Goal: Task Accomplishment & Management: Use online tool/utility

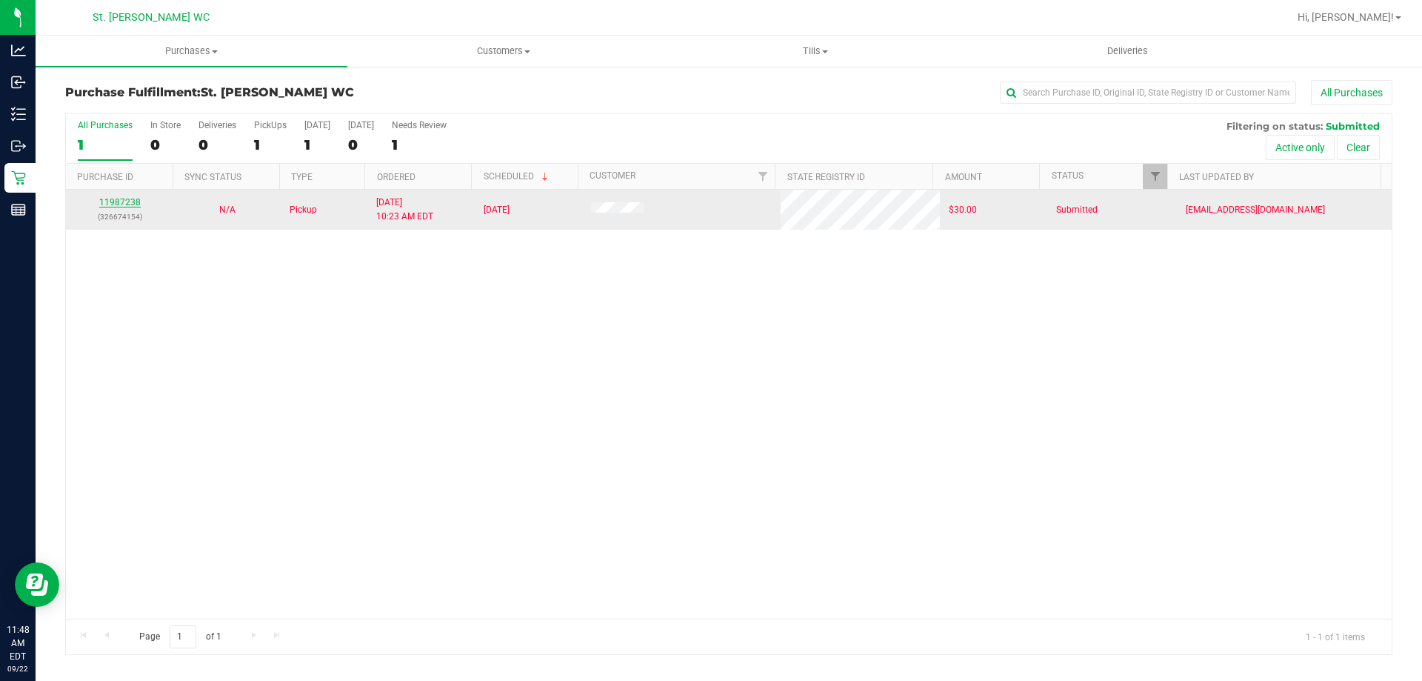
click at [138, 198] on link "11987238" at bounding box center [119, 202] width 41 height 10
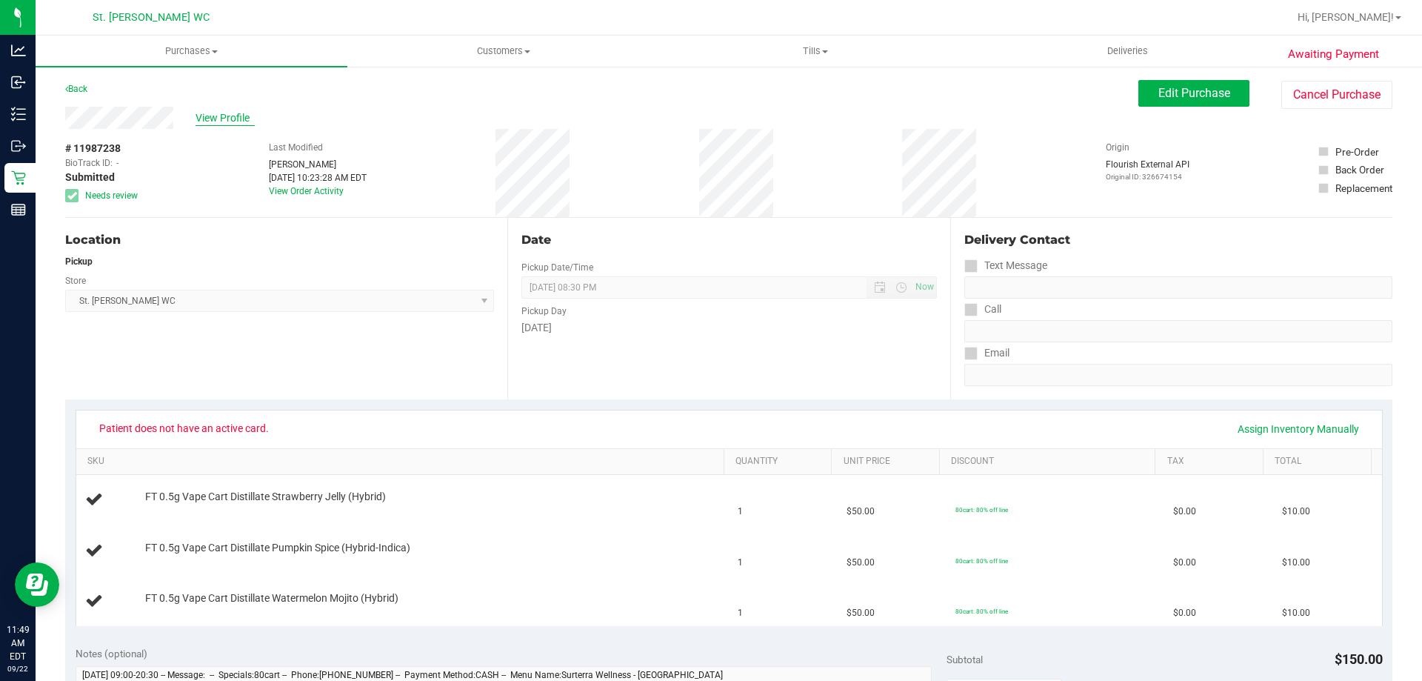
click at [226, 111] on span "View Profile" at bounding box center [224, 118] width 59 height 16
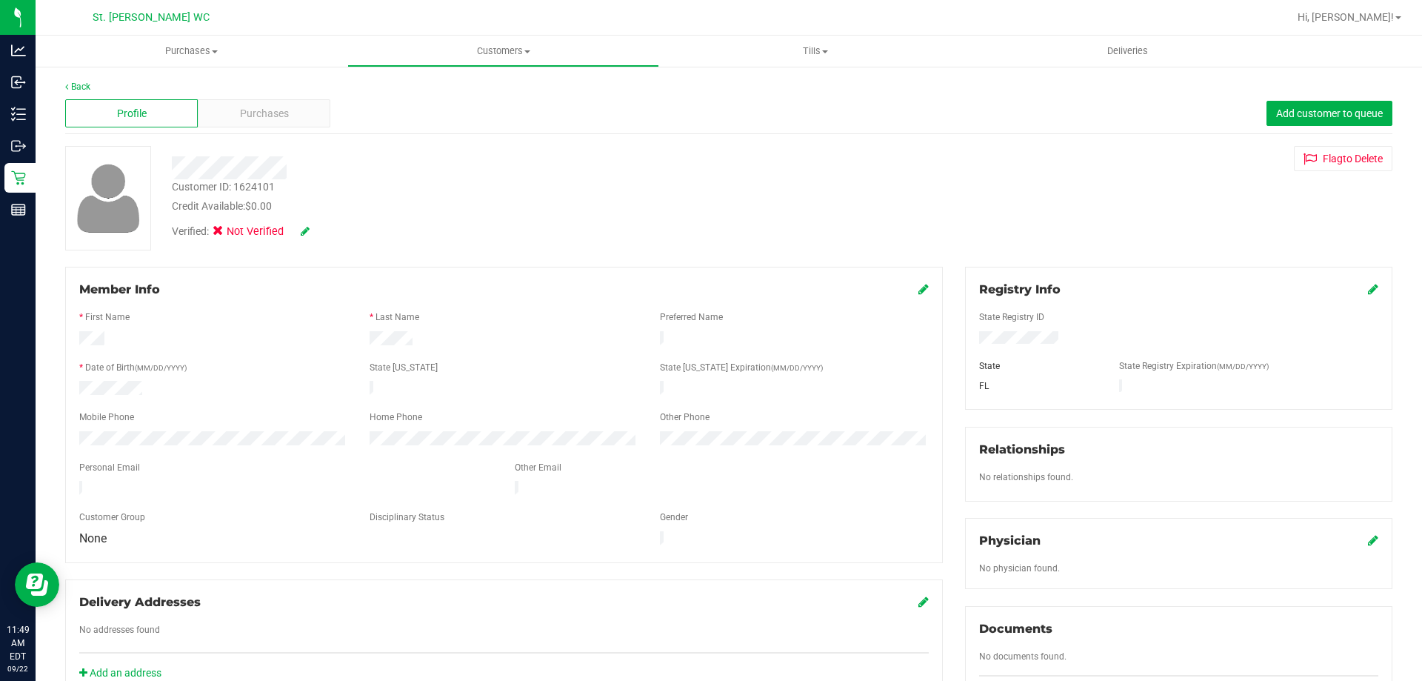
click at [1368, 289] on icon at bounding box center [1373, 289] width 10 height 12
click at [934, 330] on div "Member Info * First Name * Last Name Preferred Name * Date of Birth (MM/DD/YYYY…" at bounding box center [728, 648] width 1349 height 763
click at [1365, 291] on icon at bounding box center [1371, 290] width 13 height 12
click at [301, 227] on icon at bounding box center [305, 231] width 9 height 10
click at [221, 233] on icon at bounding box center [223, 233] width 10 height 0
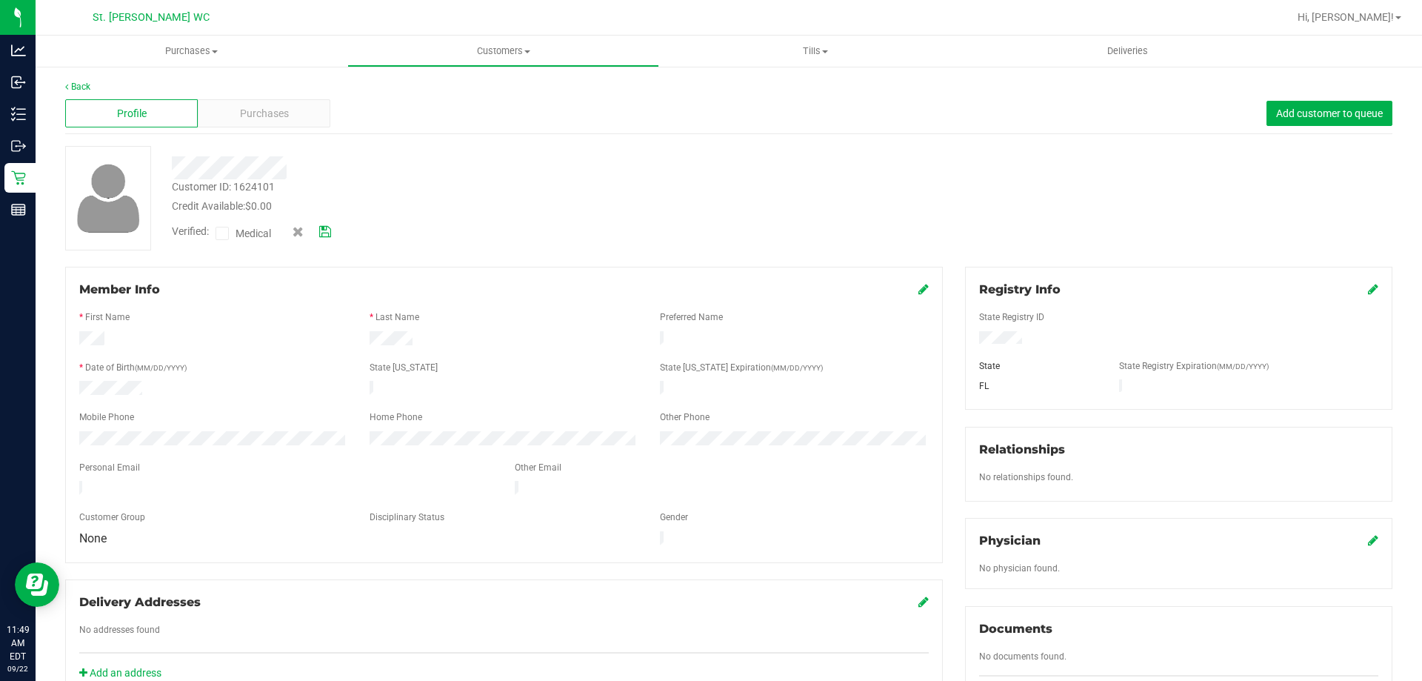
click at [0, 0] on input "Medical" at bounding box center [0, 0] width 0 height 0
click at [327, 235] on icon at bounding box center [325, 232] width 12 height 10
click at [240, 118] on span "Purchases" at bounding box center [264, 114] width 49 height 16
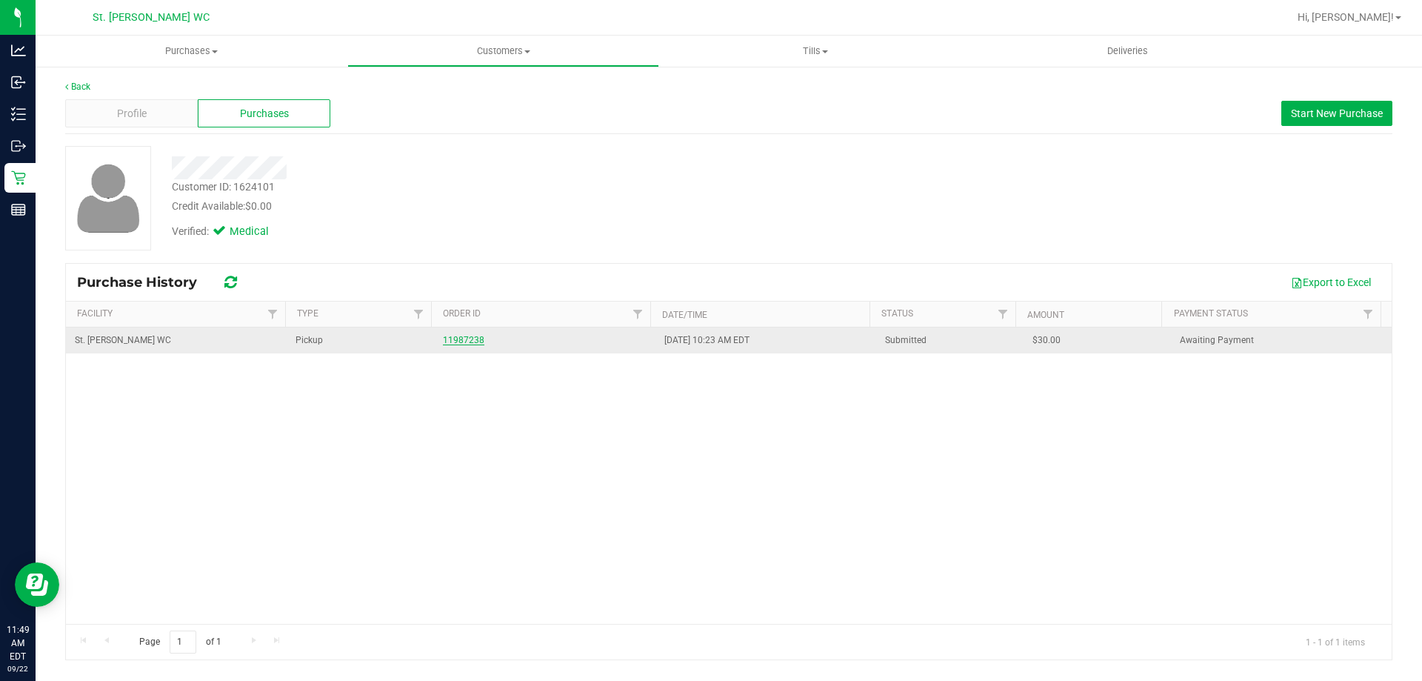
click at [461, 338] on link "11987238" at bounding box center [463, 340] width 41 height 10
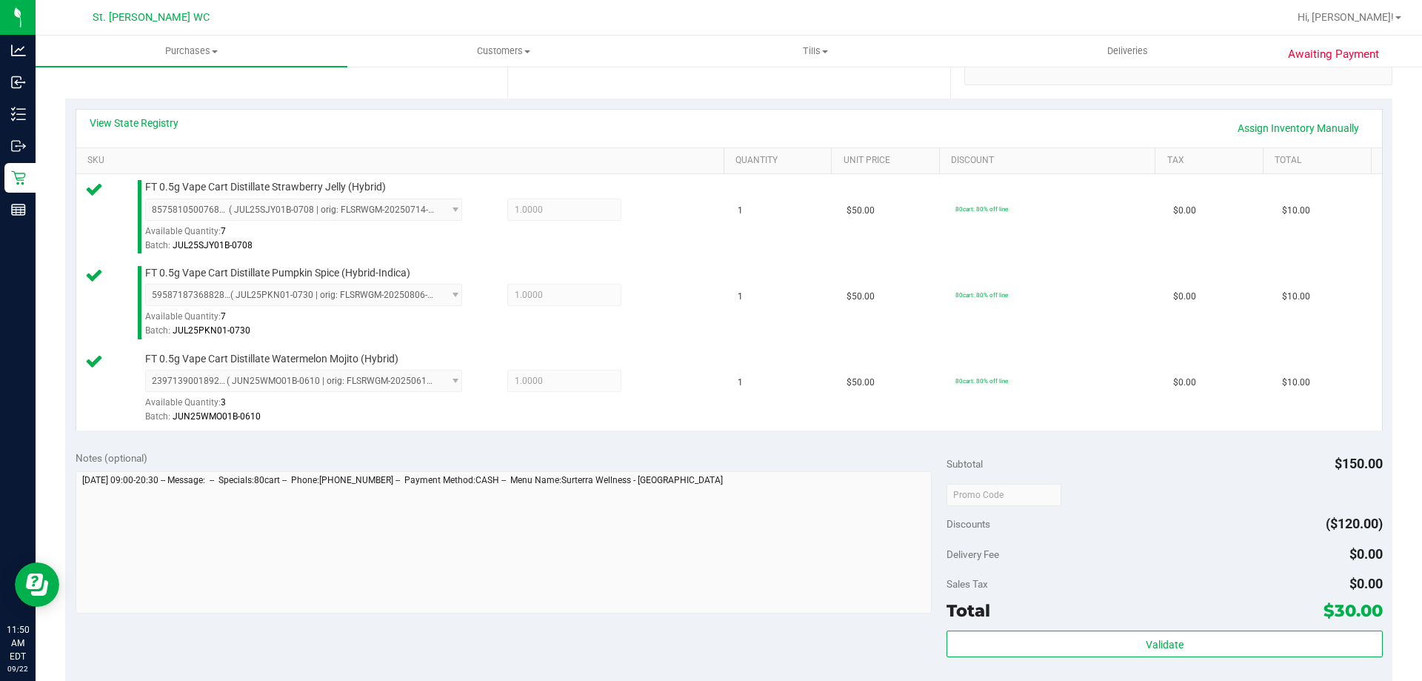
scroll to position [370, 0]
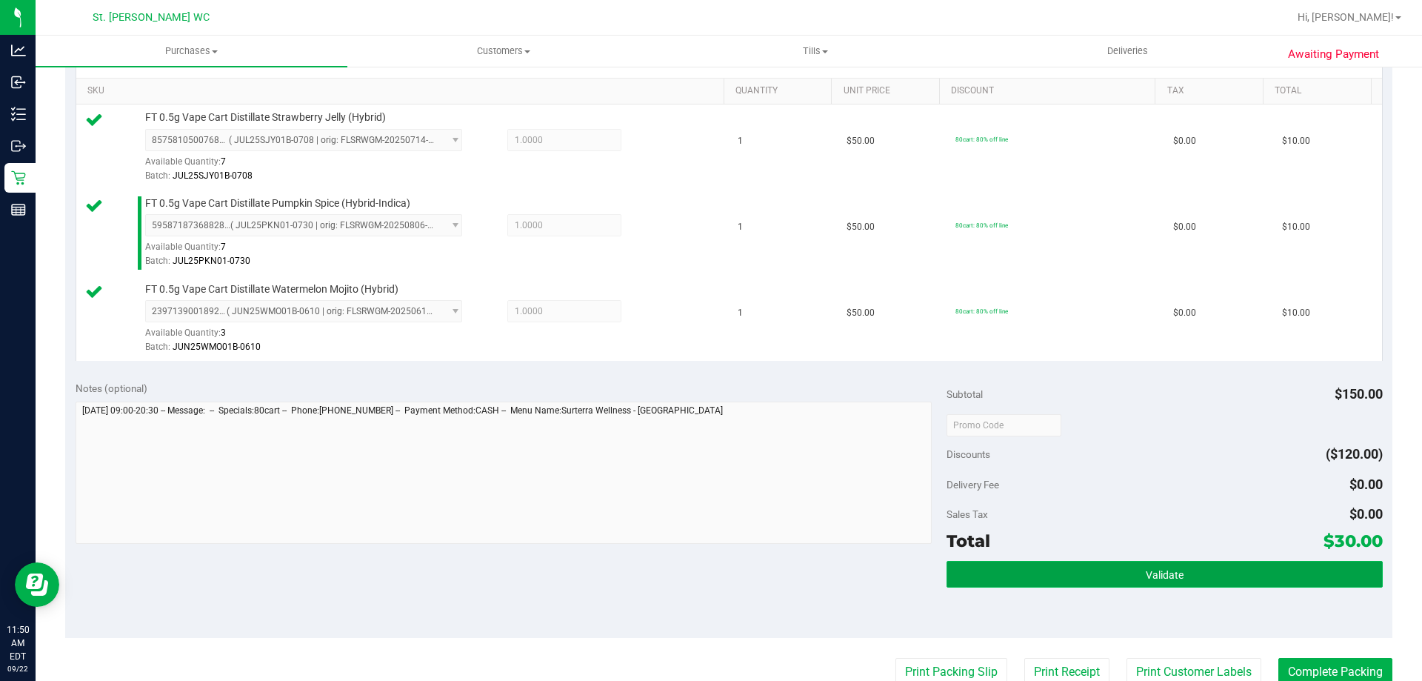
click at [1150, 578] on span "Validate" at bounding box center [1165, 575] width 38 height 12
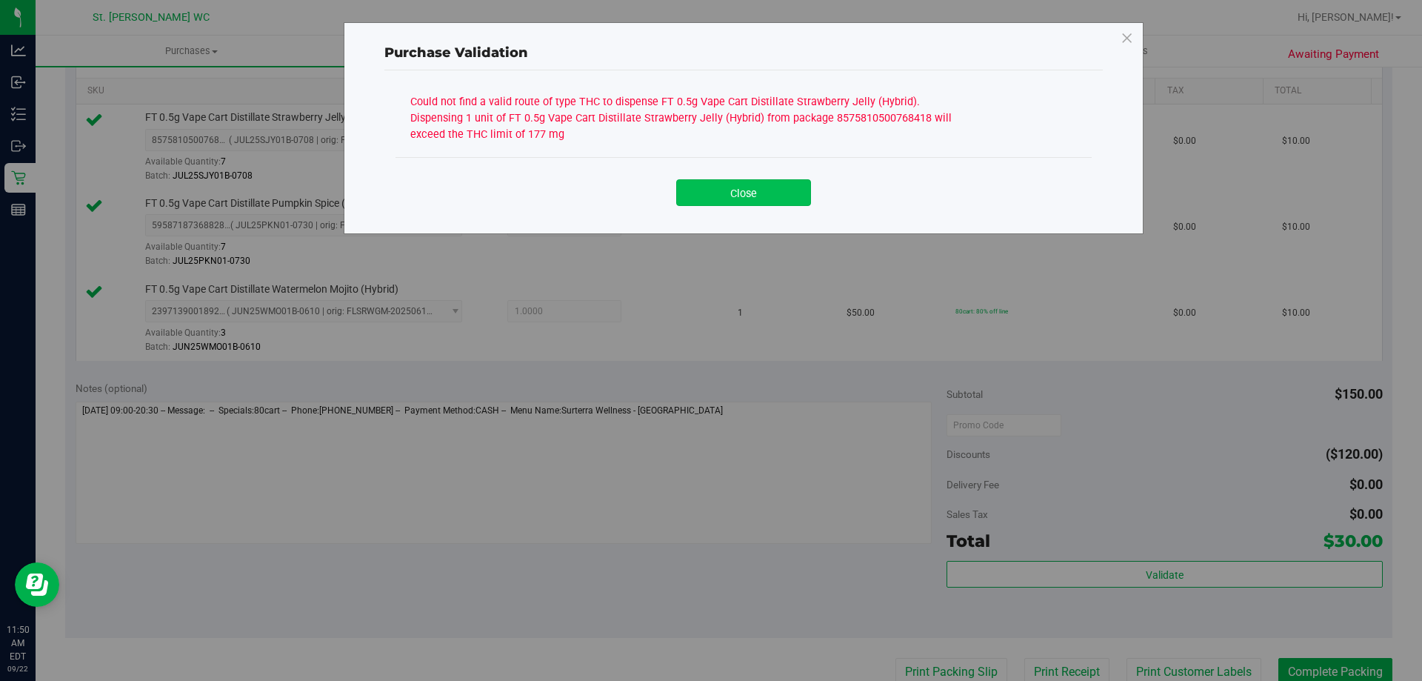
click at [737, 193] on button "Close" at bounding box center [743, 192] width 135 height 27
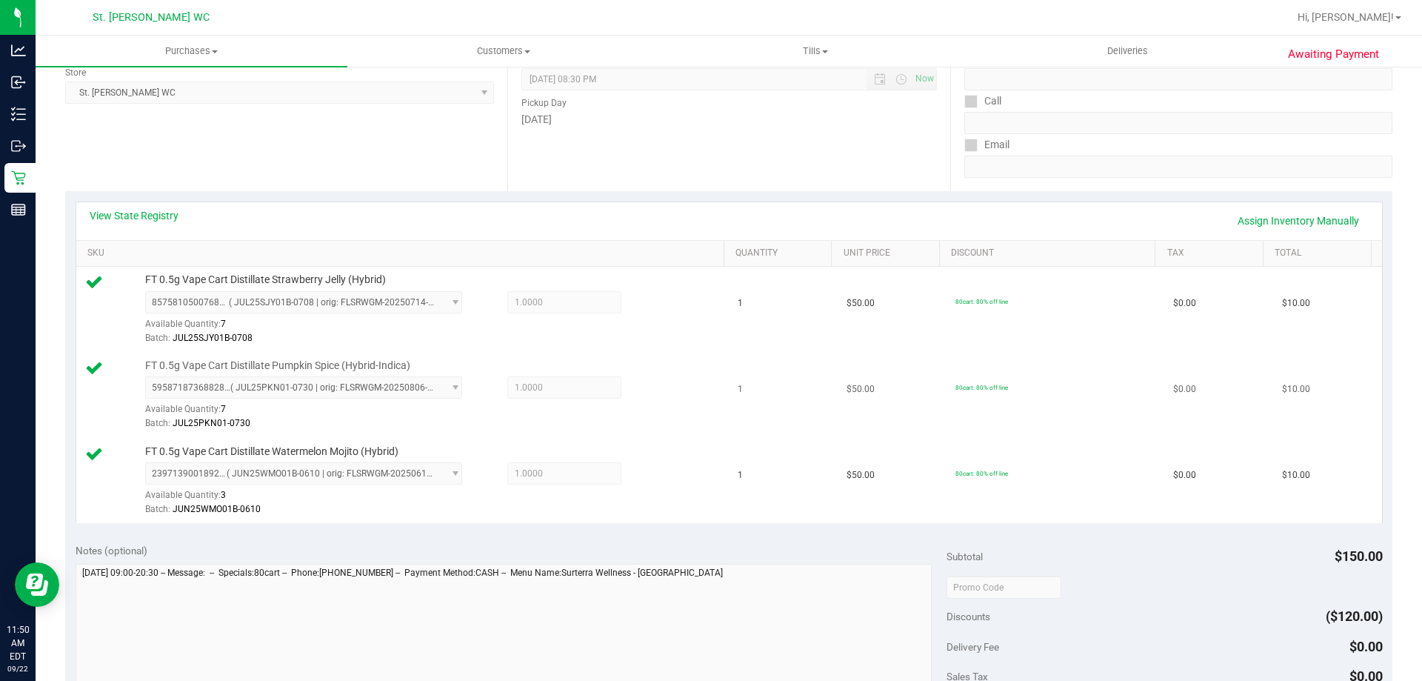
scroll to position [74, 0]
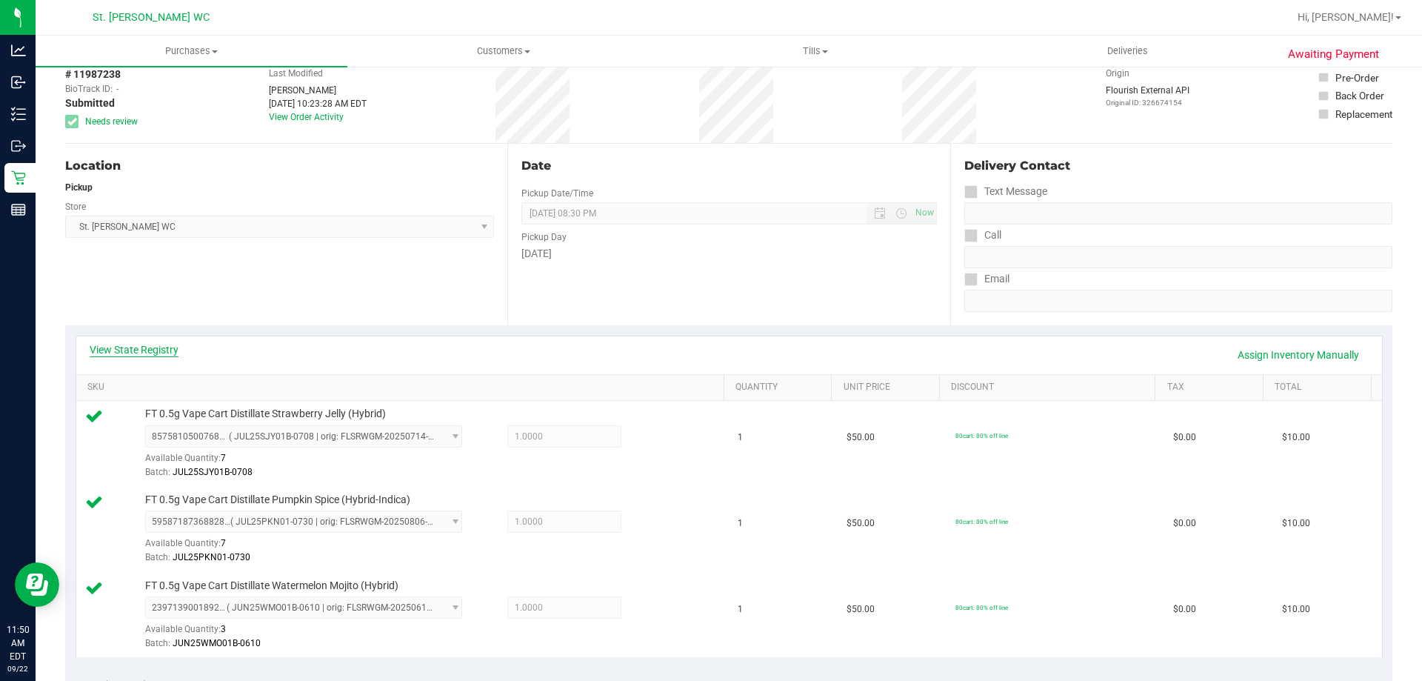
click at [147, 354] on link "View State Registry" at bounding box center [134, 349] width 89 height 15
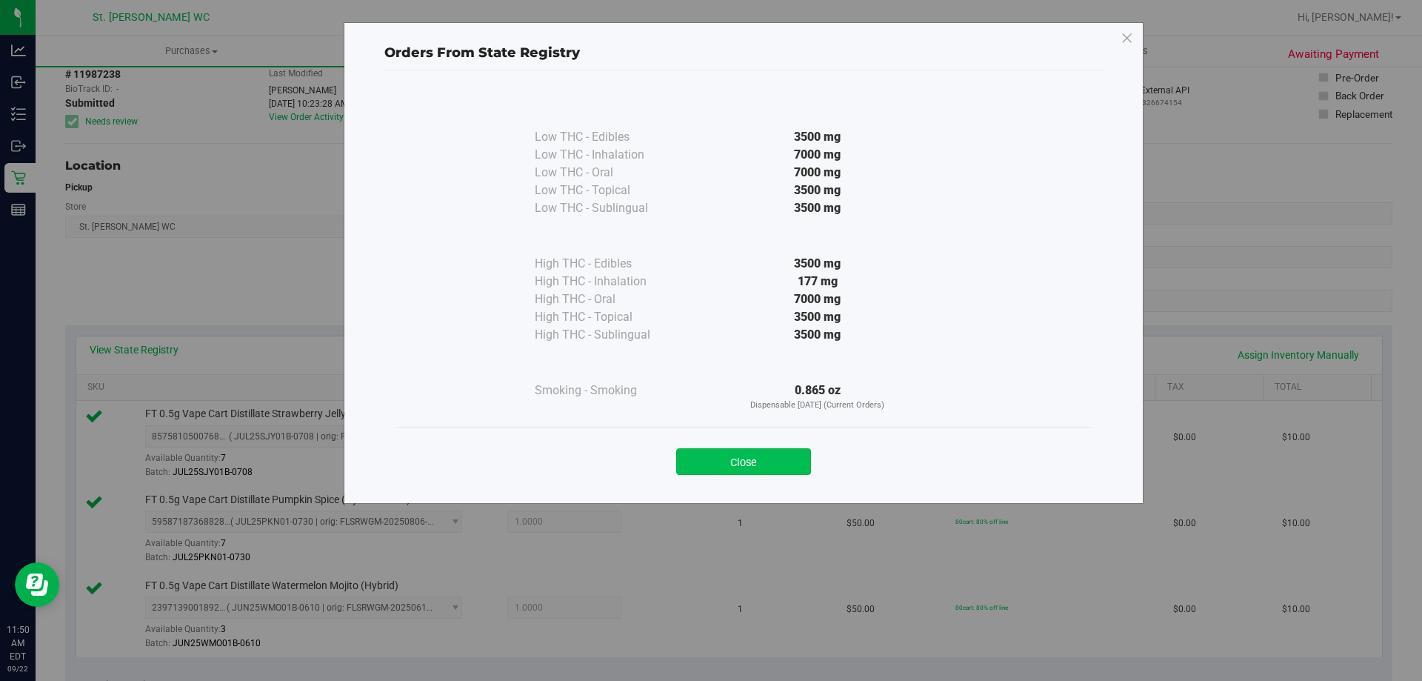
click at [691, 466] on button "Close" at bounding box center [743, 461] width 135 height 27
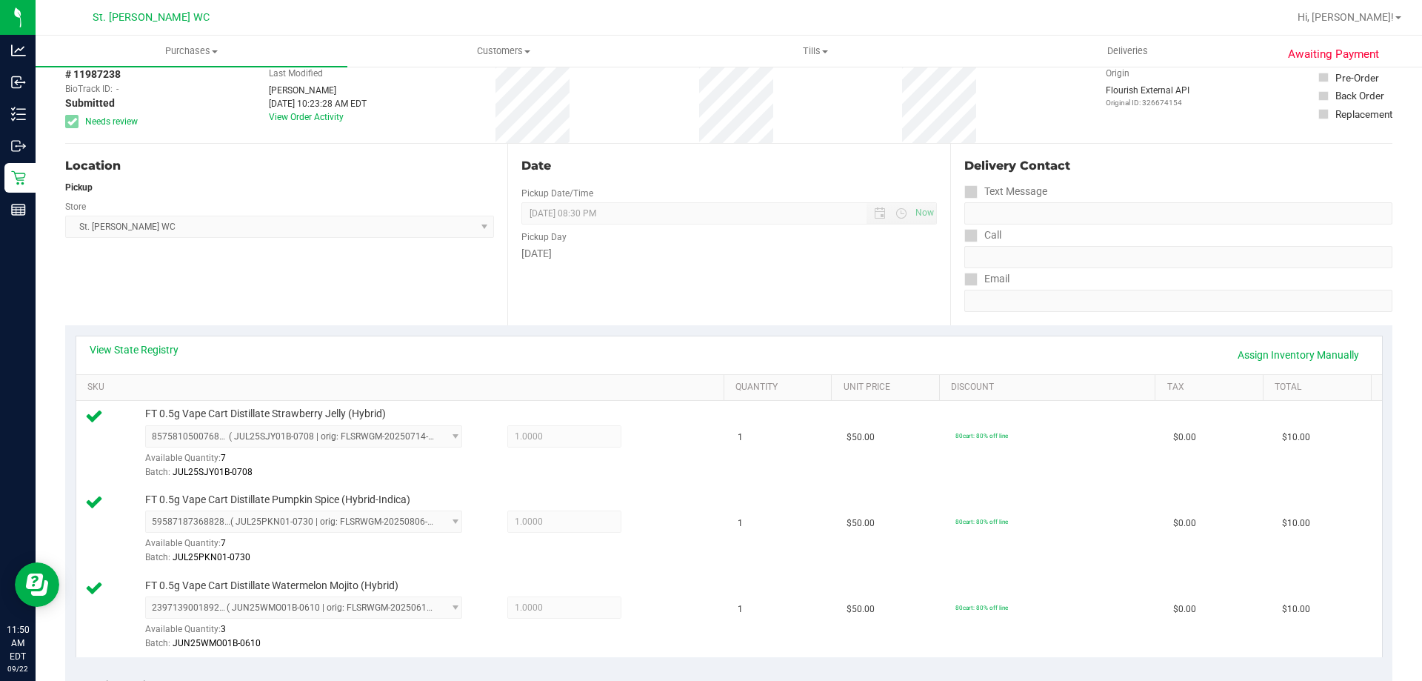
click at [141, 341] on div "View State Registry Assign Inventory Manually" at bounding box center [729, 355] width 1306 height 38
click at [141, 352] on link "View State Registry" at bounding box center [134, 349] width 89 height 15
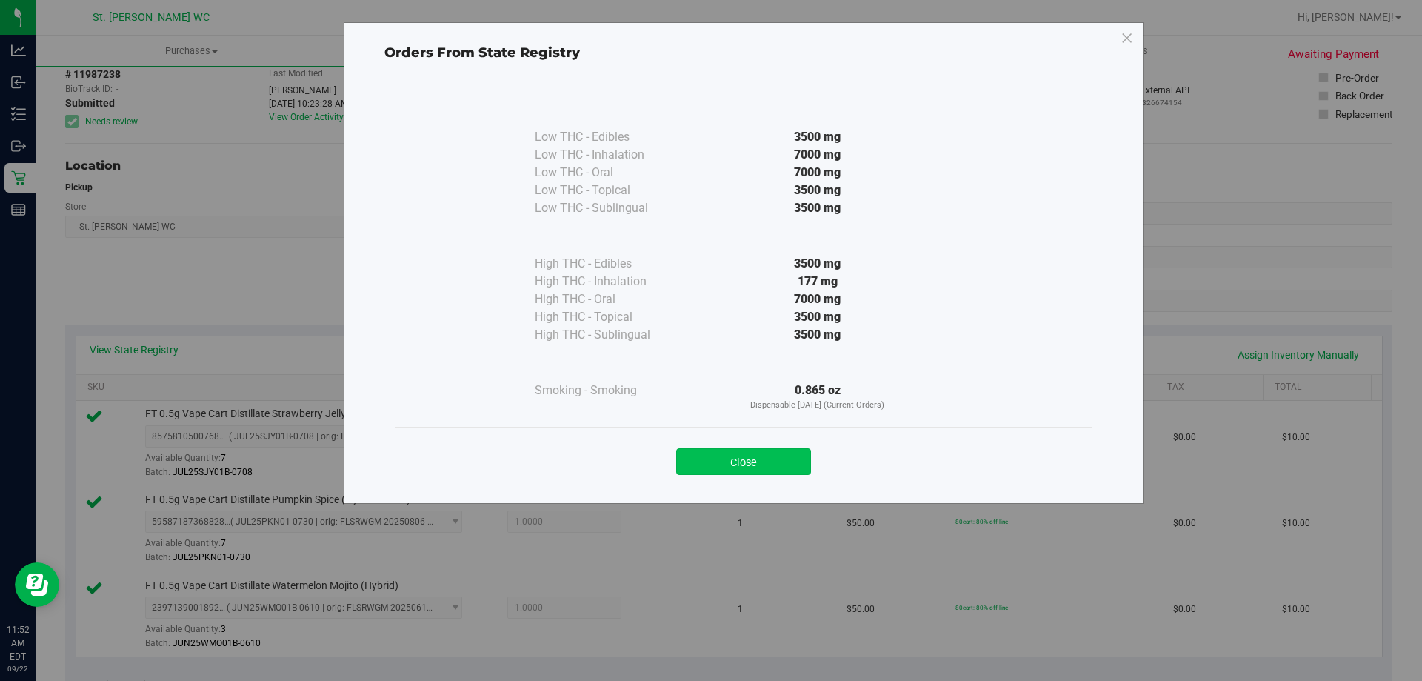
click at [792, 459] on button "Close" at bounding box center [743, 461] width 135 height 27
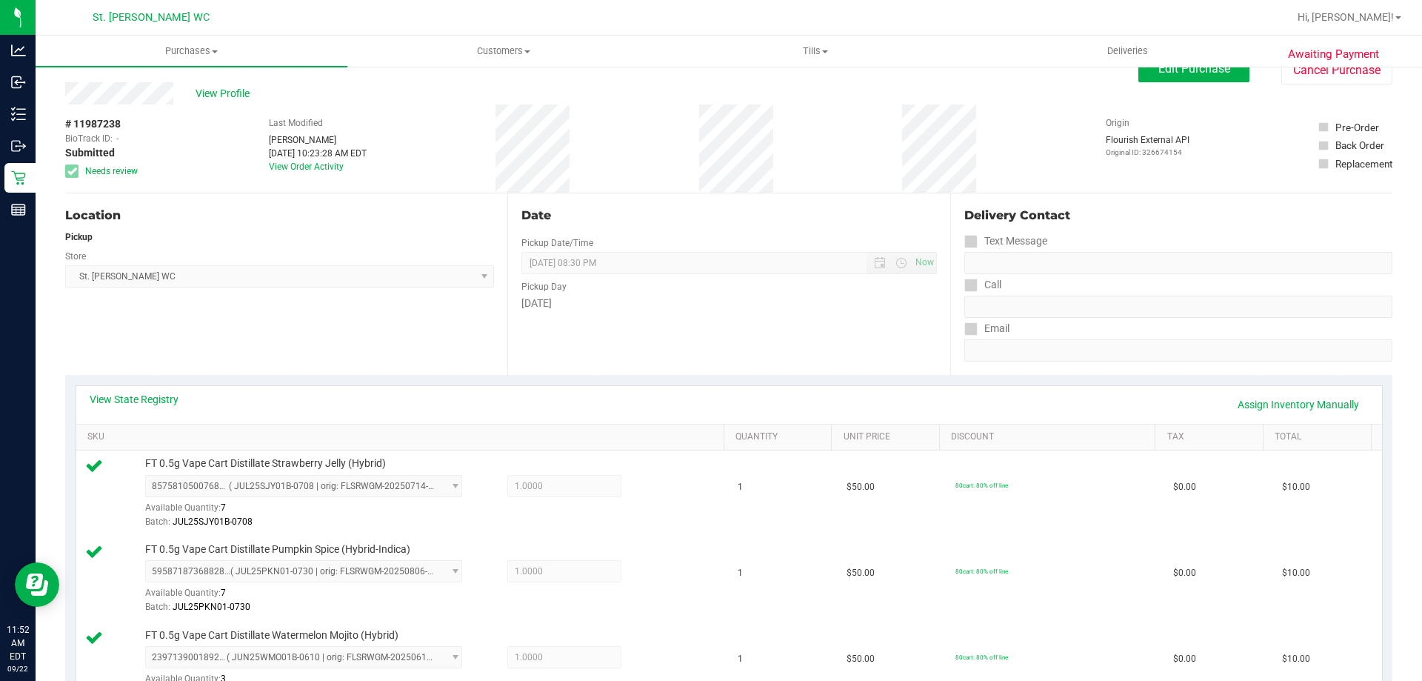
scroll to position [0, 0]
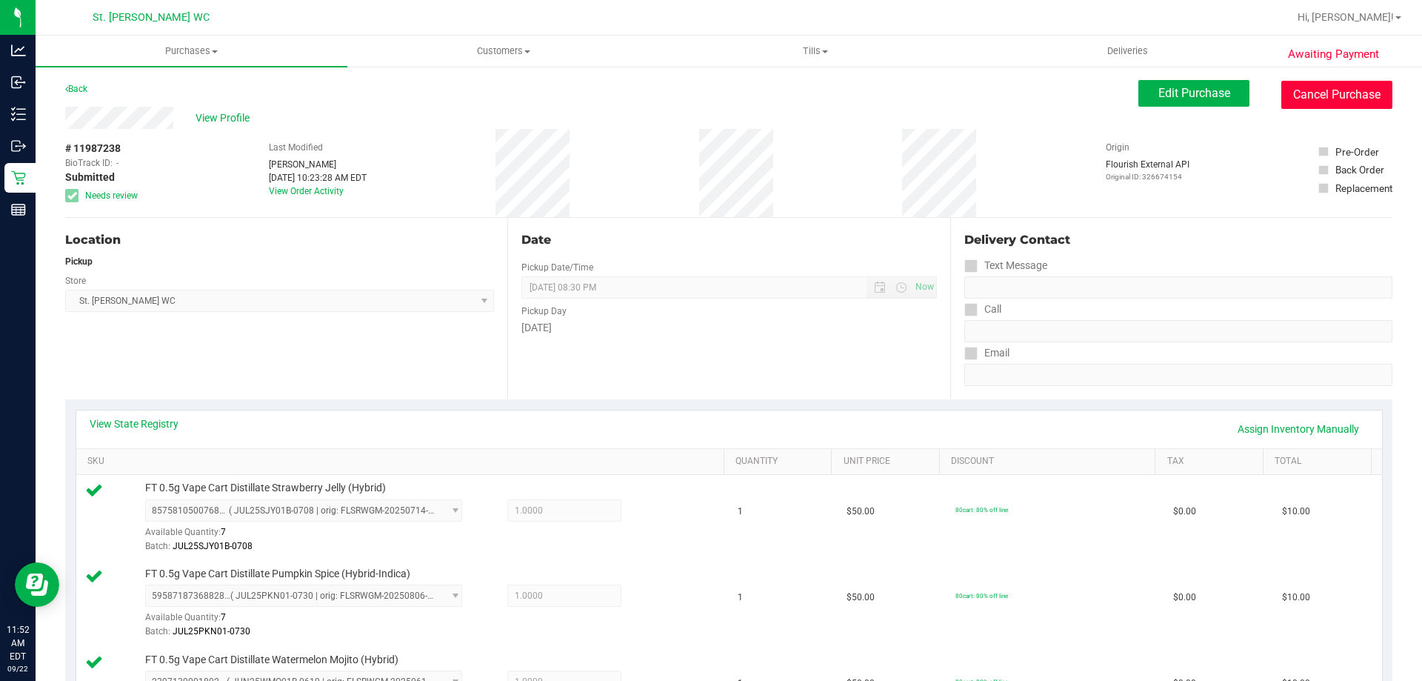
click at [1281, 99] on button "Cancel Purchase" at bounding box center [1336, 95] width 111 height 28
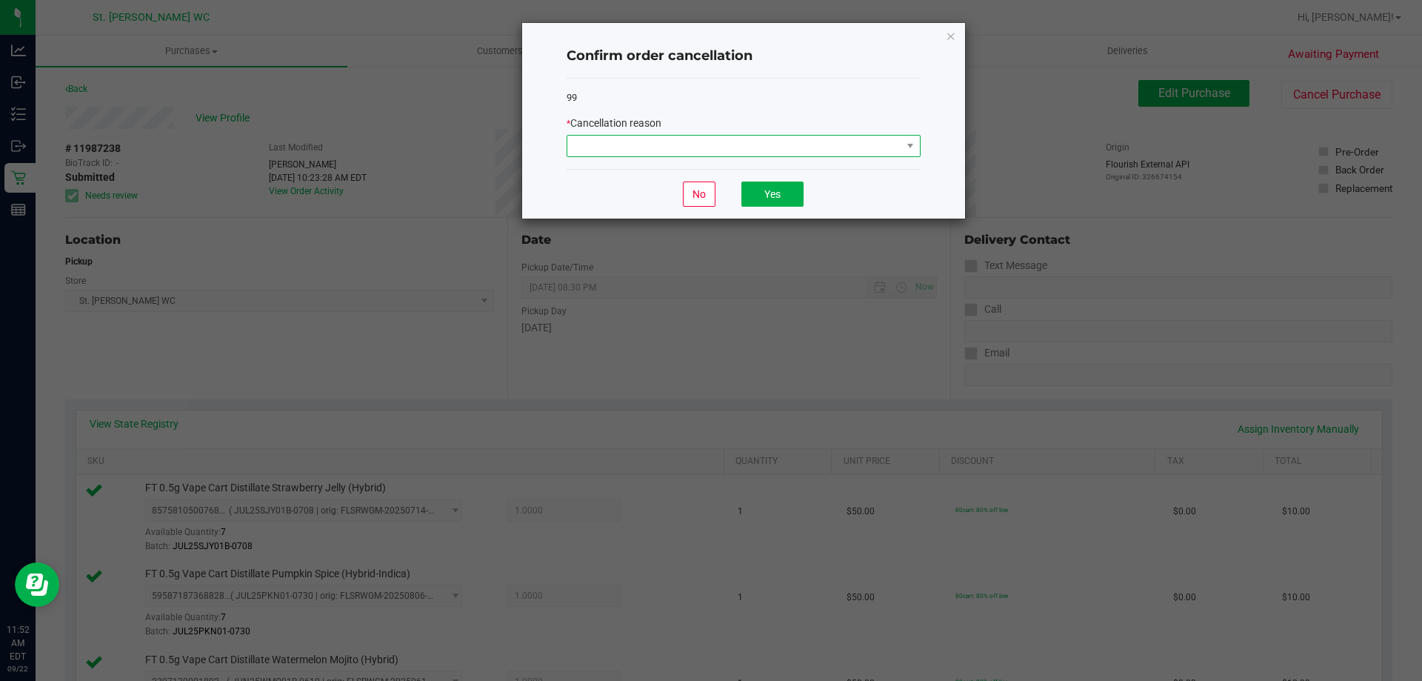
click at [897, 146] on span at bounding box center [734, 146] width 334 height 21
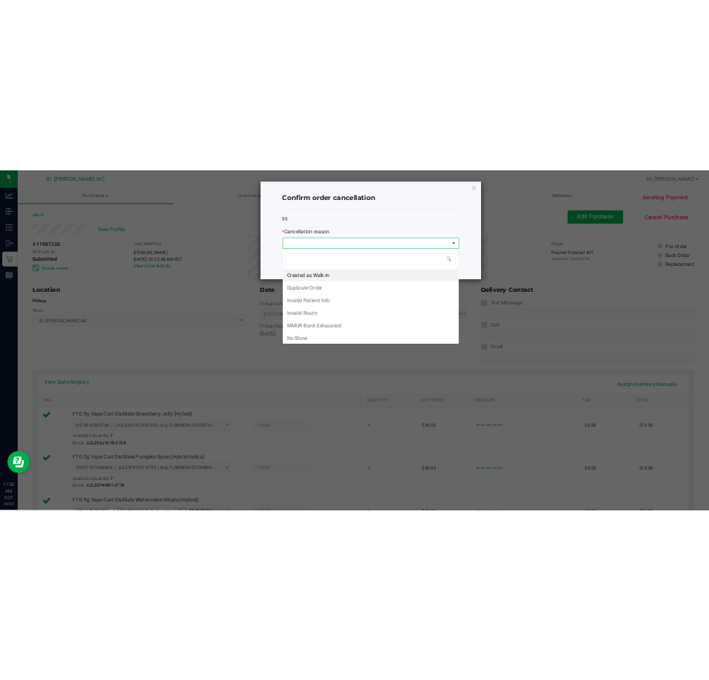
scroll to position [22, 354]
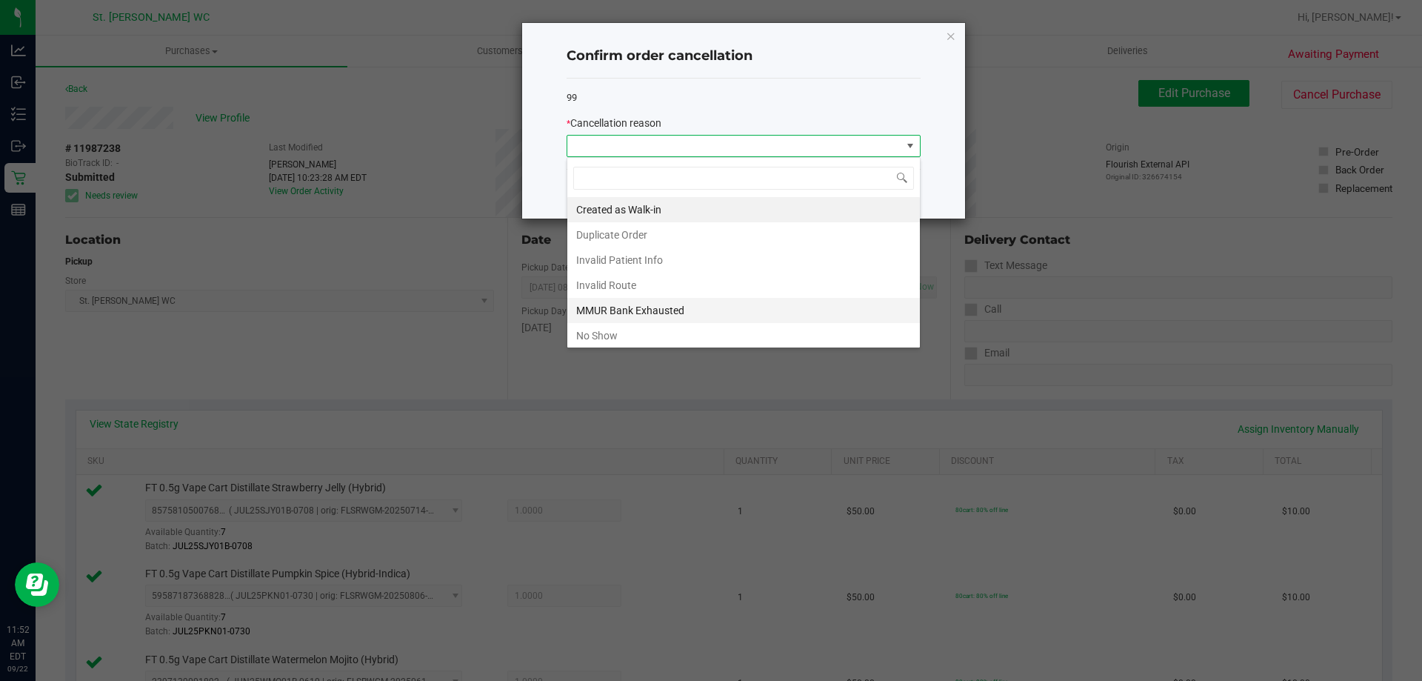
click at [812, 306] on li "MMUR Bank Exhausted" at bounding box center [743, 310] width 352 height 25
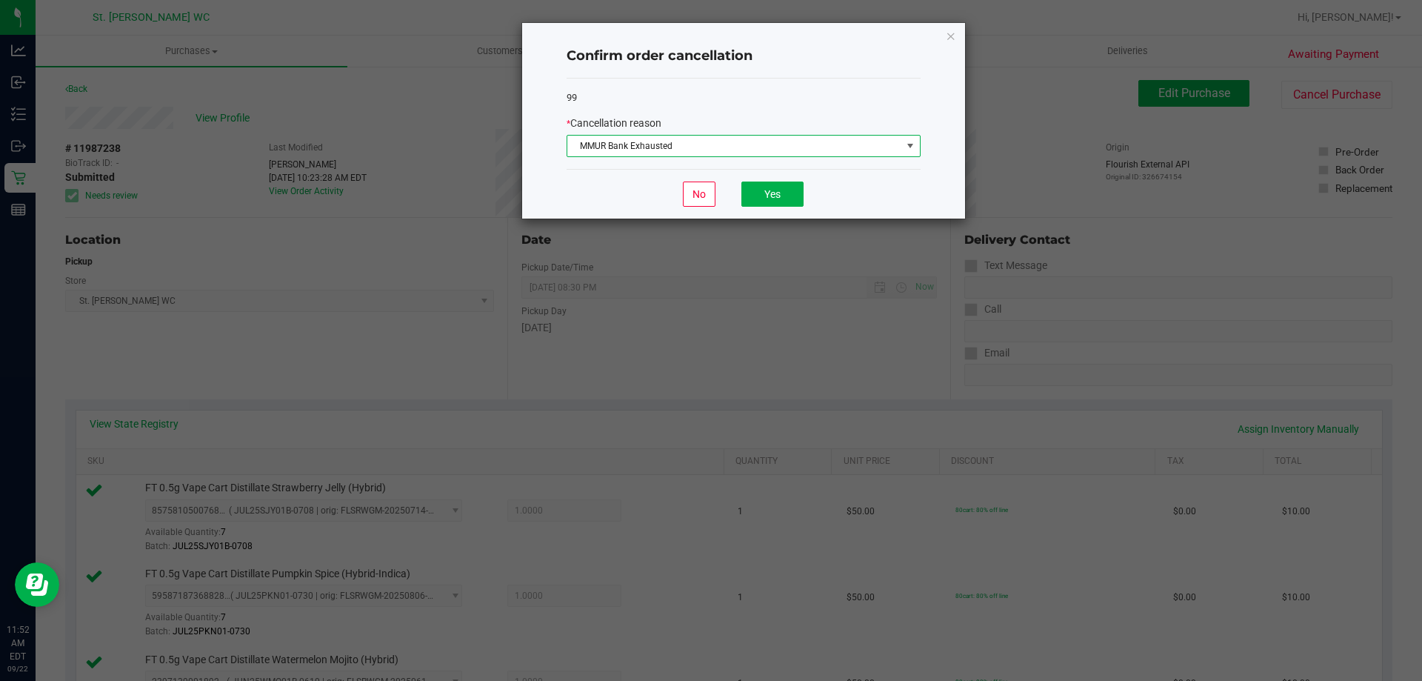
click at [795, 209] on div "No Yes" at bounding box center [743, 194] width 354 height 50
click at [795, 185] on button "Yes" at bounding box center [772, 193] width 62 height 25
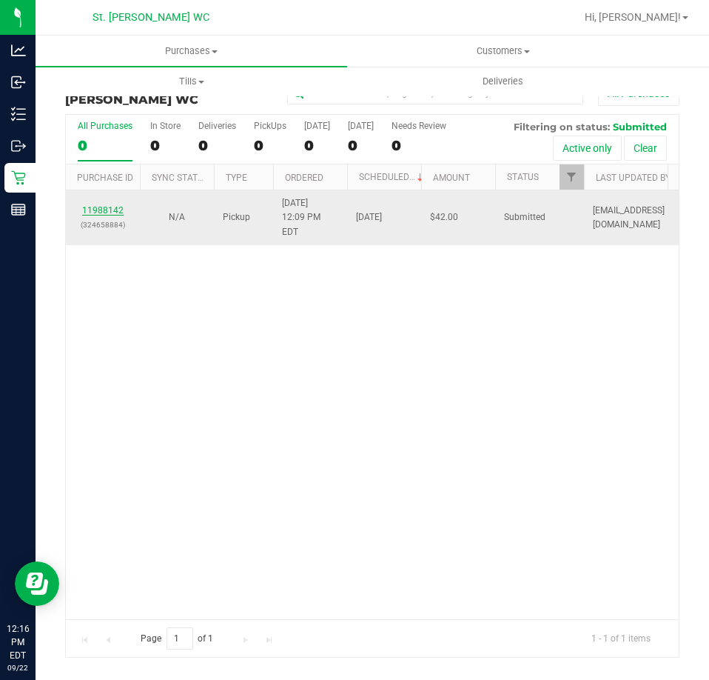
click at [113, 205] on link "11988142" at bounding box center [102, 210] width 41 height 10
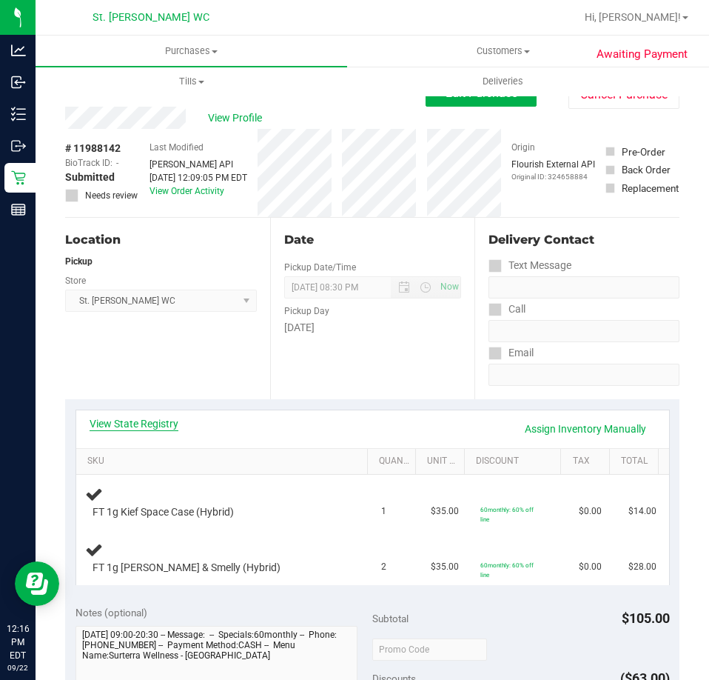
click at [144, 421] on link "View State Registry" at bounding box center [134, 423] width 89 height 15
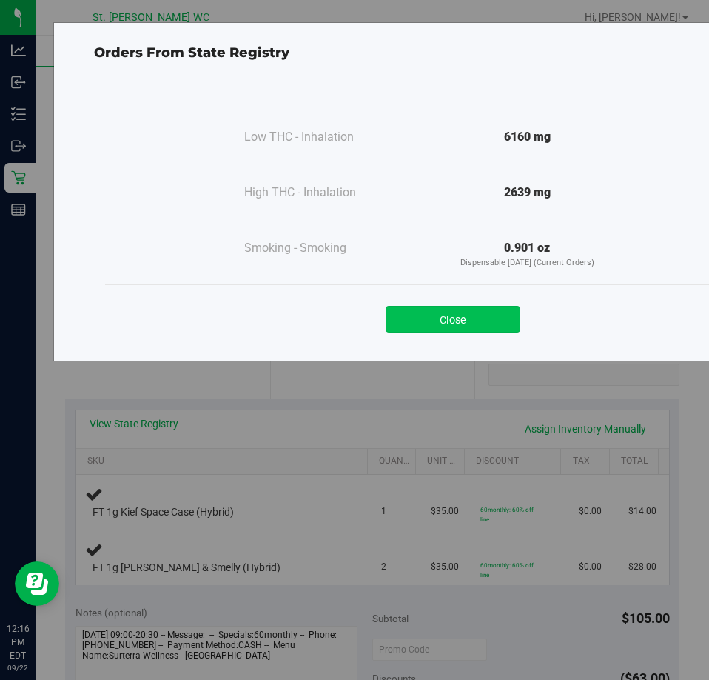
click at [441, 312] on button "Close" at bounding box center [453, 319] width 135 height 27
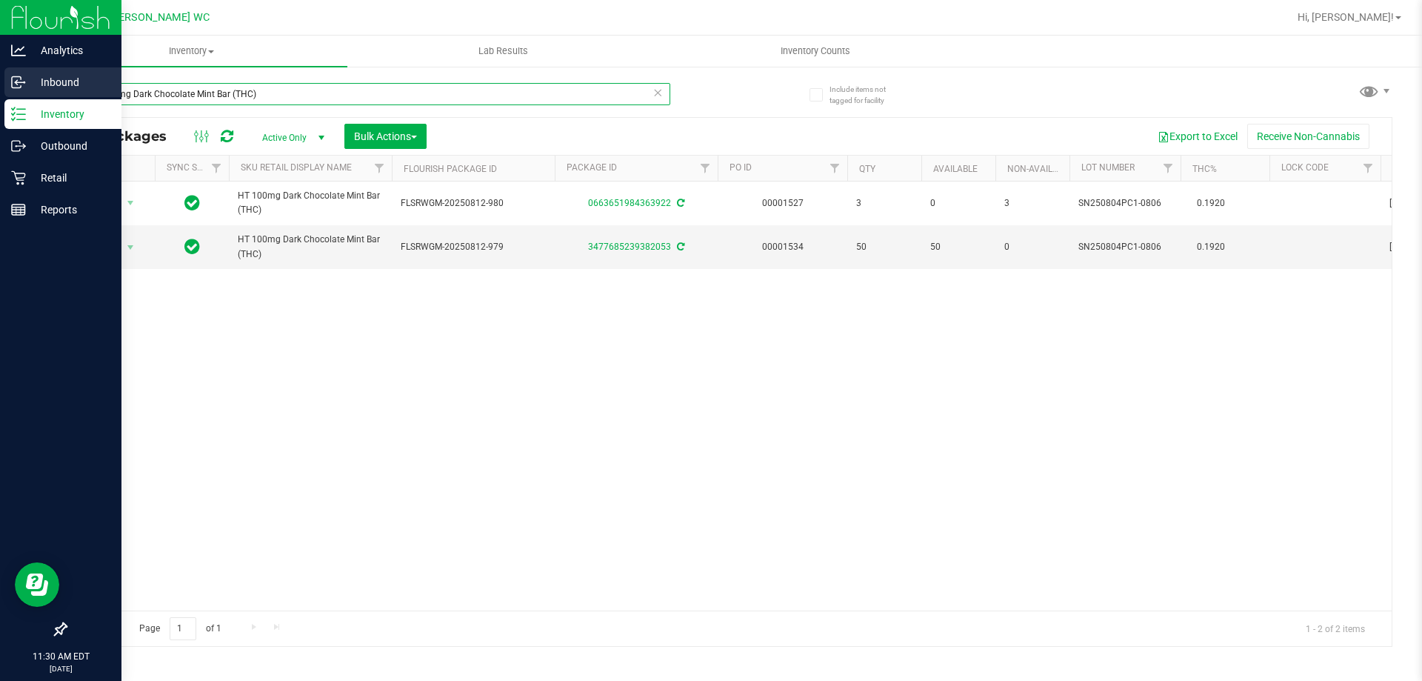
drag, startPoint x: 301, startPoint y: 93, endPoint x: 0, endPoint y: 68, distance: 302.4
click at [0, 68] on div "Analytics Inbound Inventory Outbound Retail Reports 11:30 AM EDT 09/22/2025 09/…" at bounding box center [711, 340] width 1422 height 681
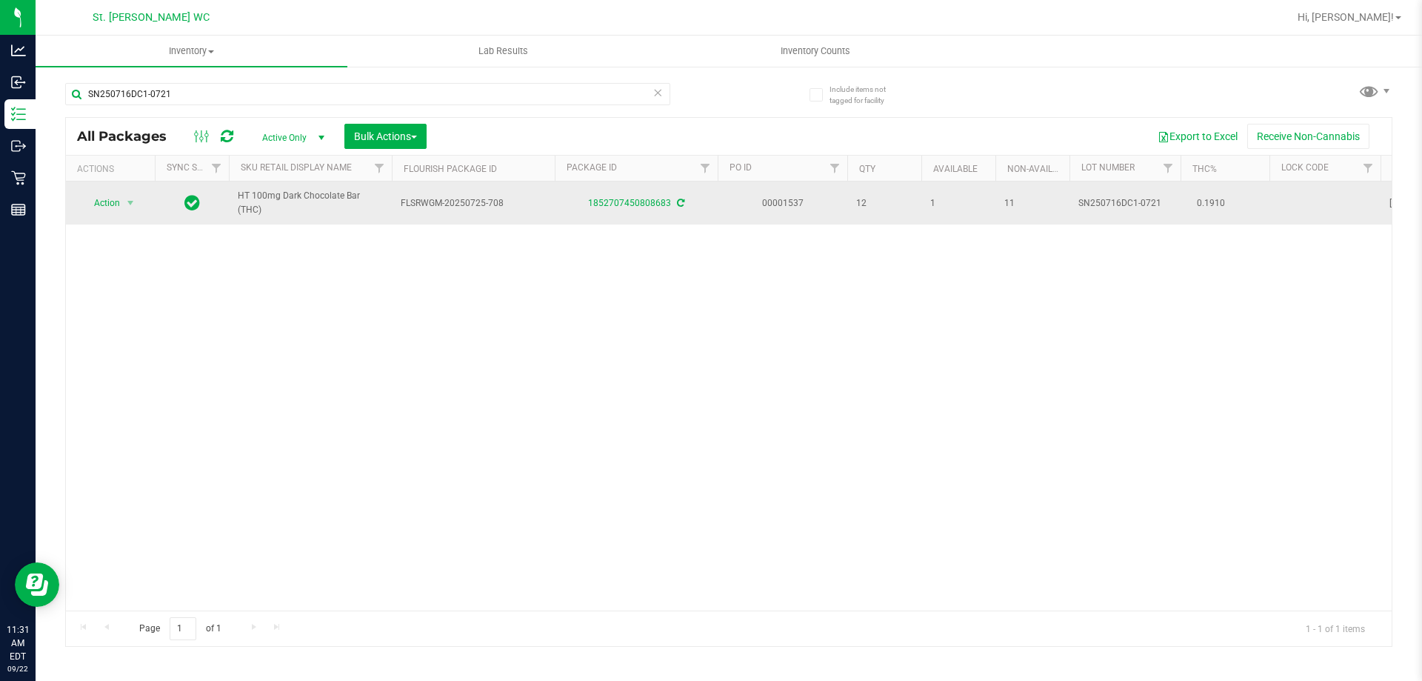
click at [342, 195] on span "HT 100mg Dark Chocolate Bar (THC)" at bounding box center [310, 203] width 145 height 28
click at [341, 195] on span "HT 100mg Dark Chocolate Bar (THC)" at bounding box center [310, 203] width 145 height 28
click at [340, 197] on span "HT 100mg Dark Chocolate Bar (THC)" at bounding box center [310, 203] width 145 height 28
click at [341, 197] on span "HT 100mg Dark Chocolate Bar (THC)" at bounding box center [310, 203] width 145 height 28
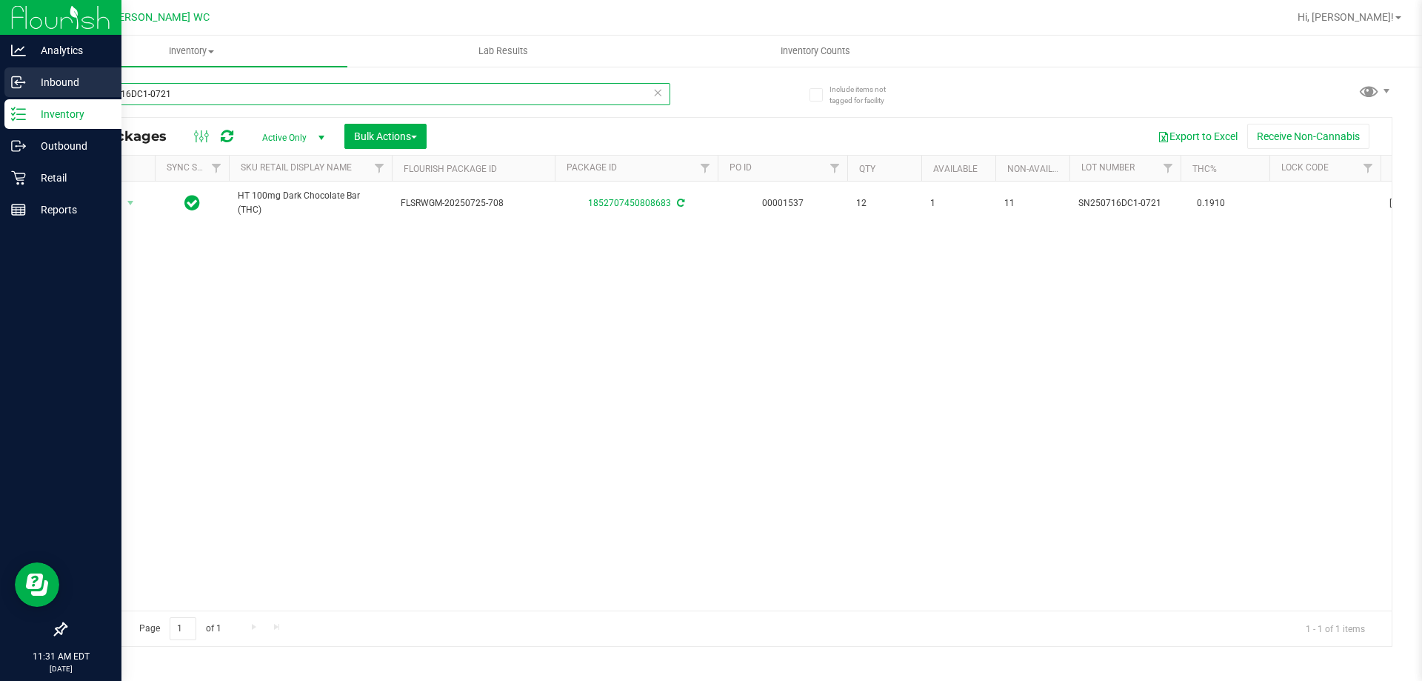
drag, startPoint x: 235, startPoint y: 96, endPoint x: 33, endPoint y: 84, distance: 203.2
click at [33, 84] on div "Analytics Inbound Inventory Outbound Retail Reports 11:31 AM EDT 09/22/2025 09/…" at bounding box center [711, 340] width 1422 height 681
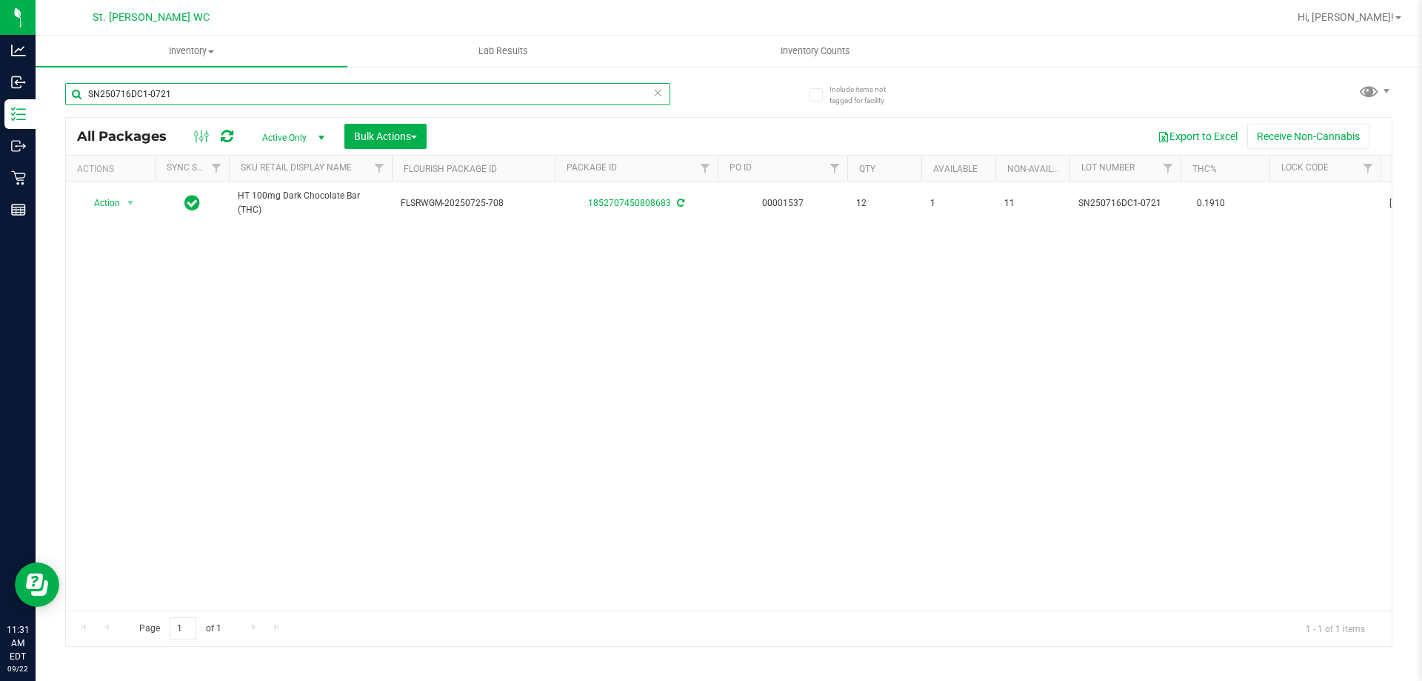
paste input "HT 100mg Dark Chocolate Bar (THC)"
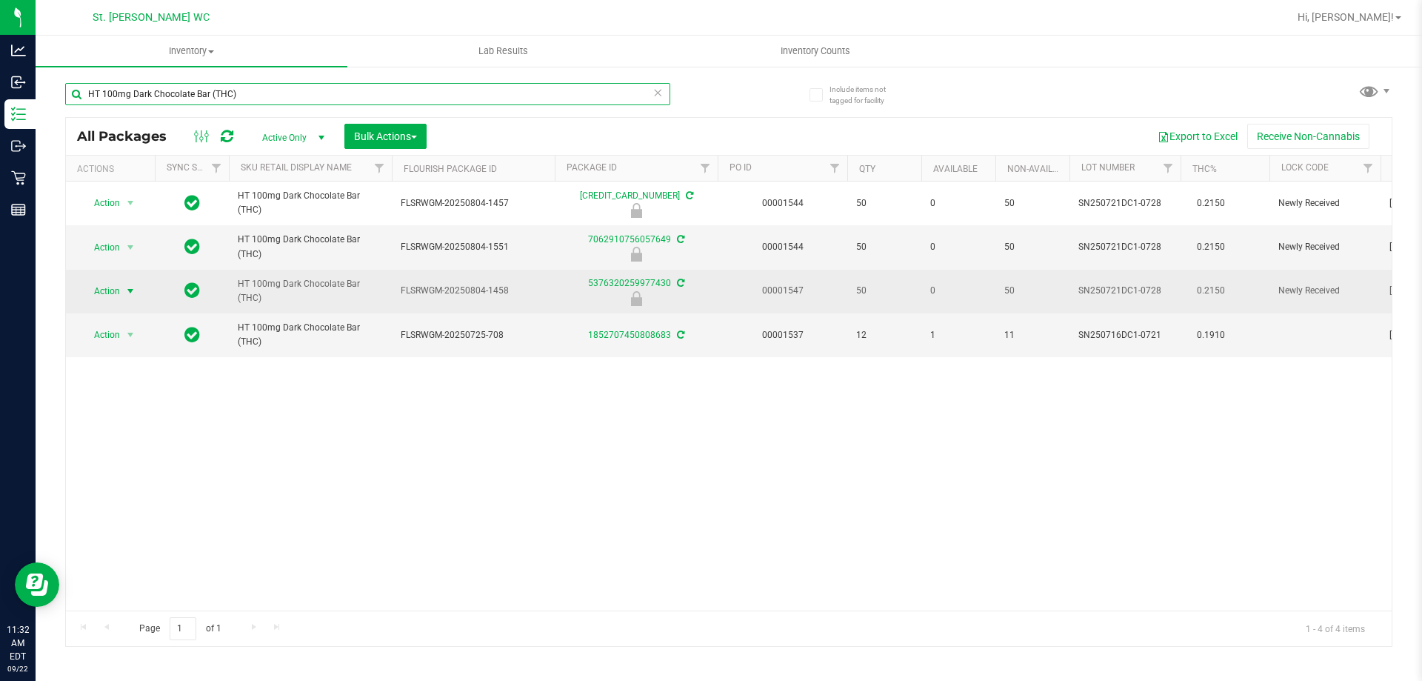
type input "HT 100mg Dark Chocolate Bar (THC)"
click at [123, 290] on span "select" at bounding box center [130, 291] width 19 height 21
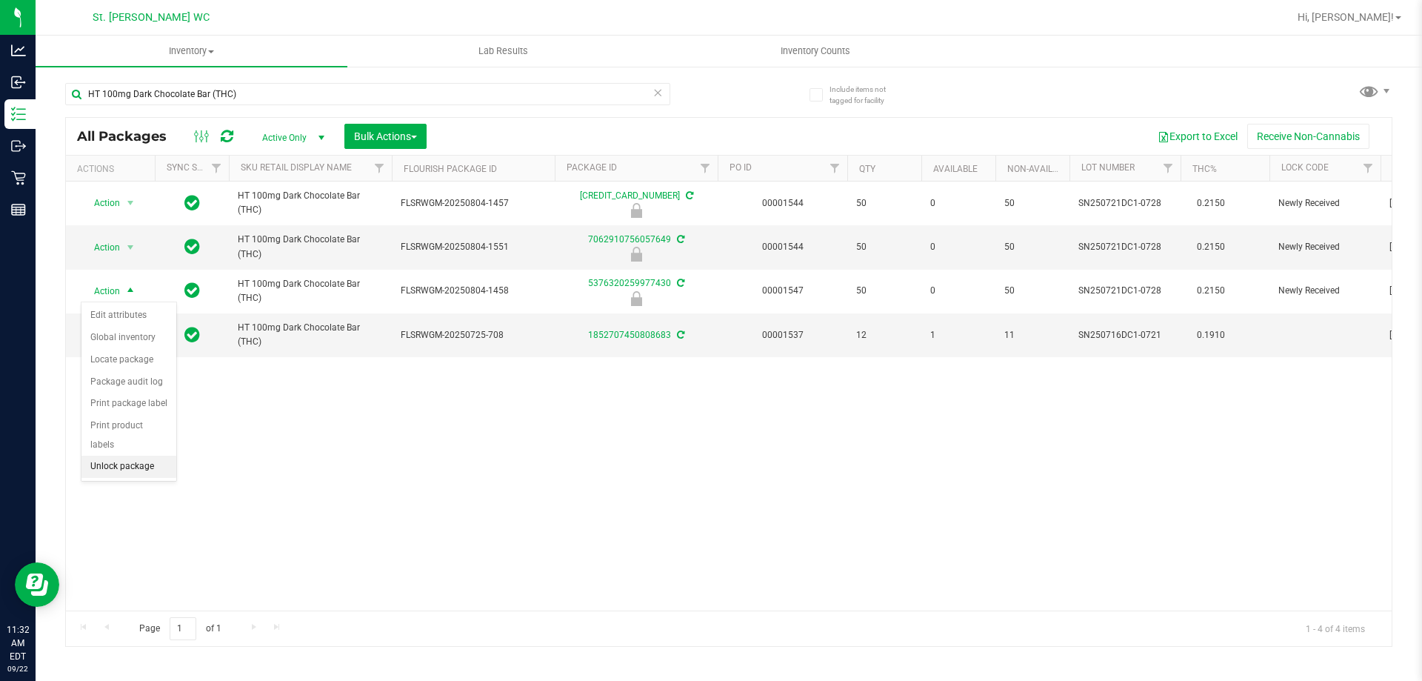
click at [119, 455] on li "Unlock package" at bounding box center [128, 466] width 95 height 22
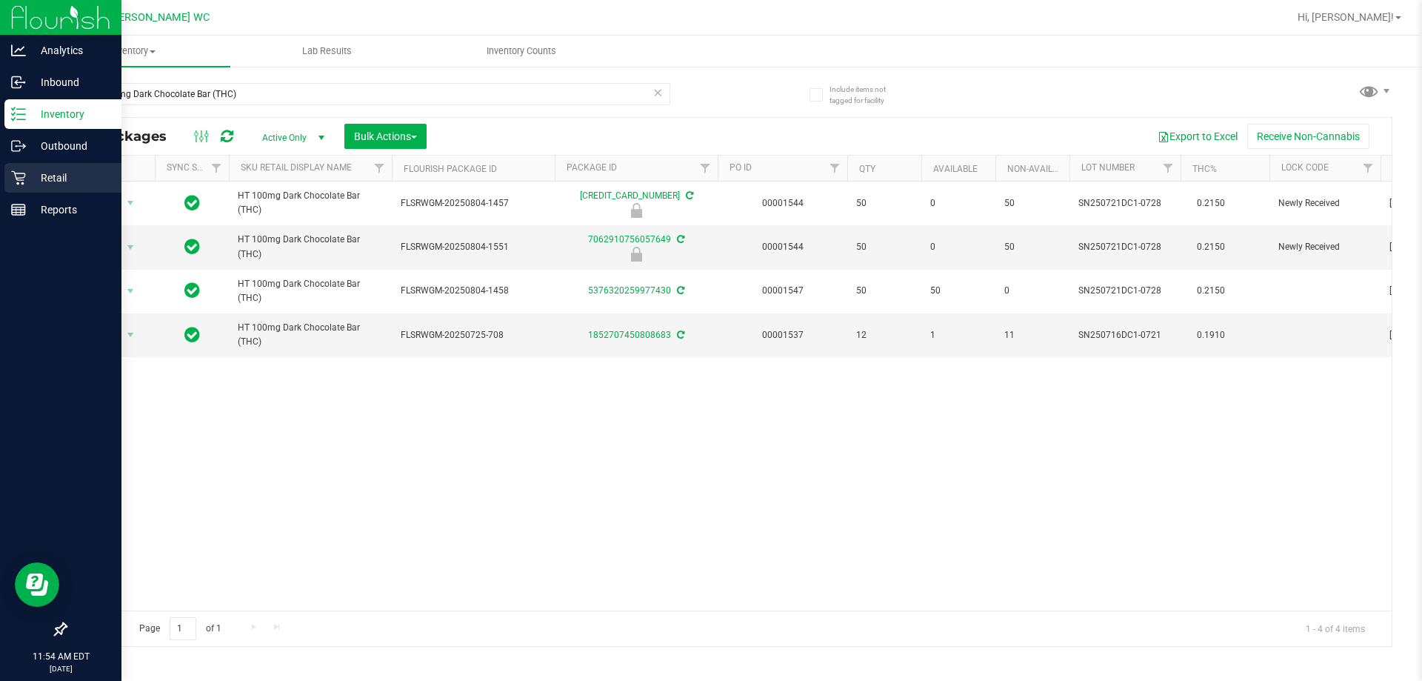
click at [22, 184] on icon at bounding box center [18, 178] width 14 height 14
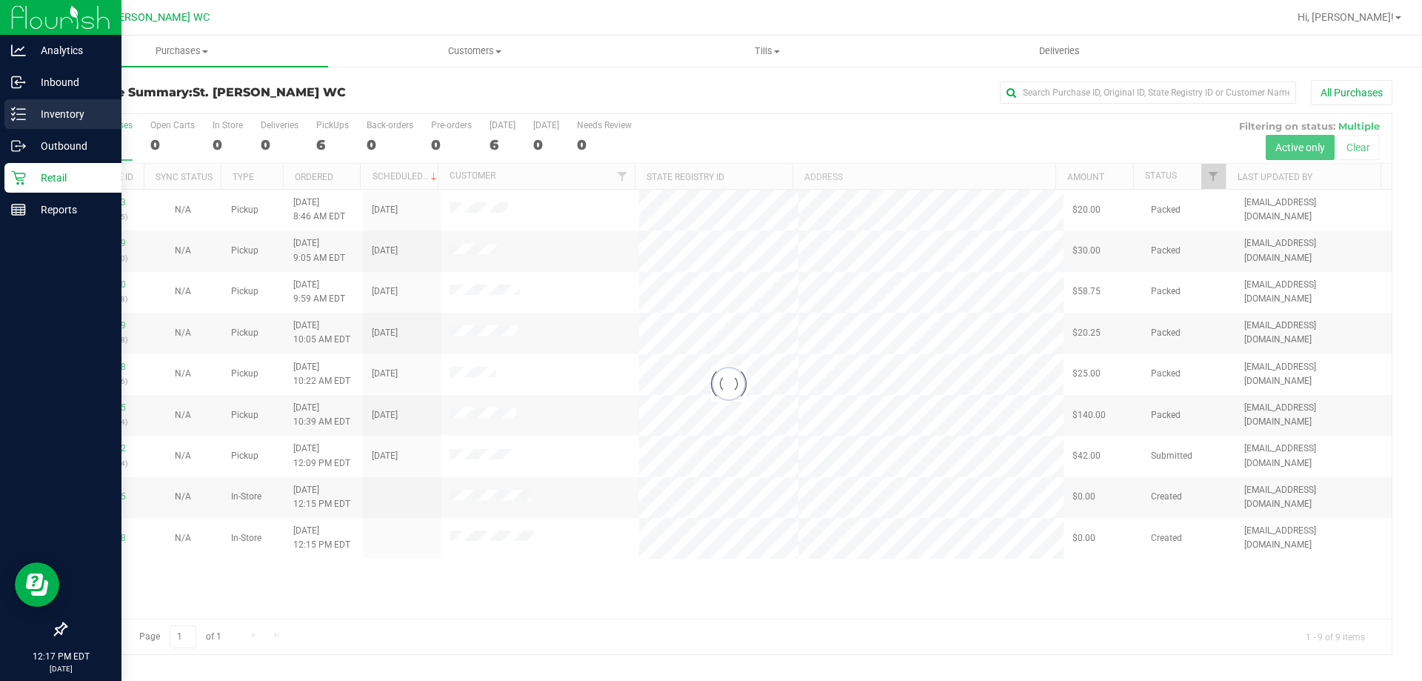
click at [13, 107] on icon at bounding box center [18, 114] width 15 height 15
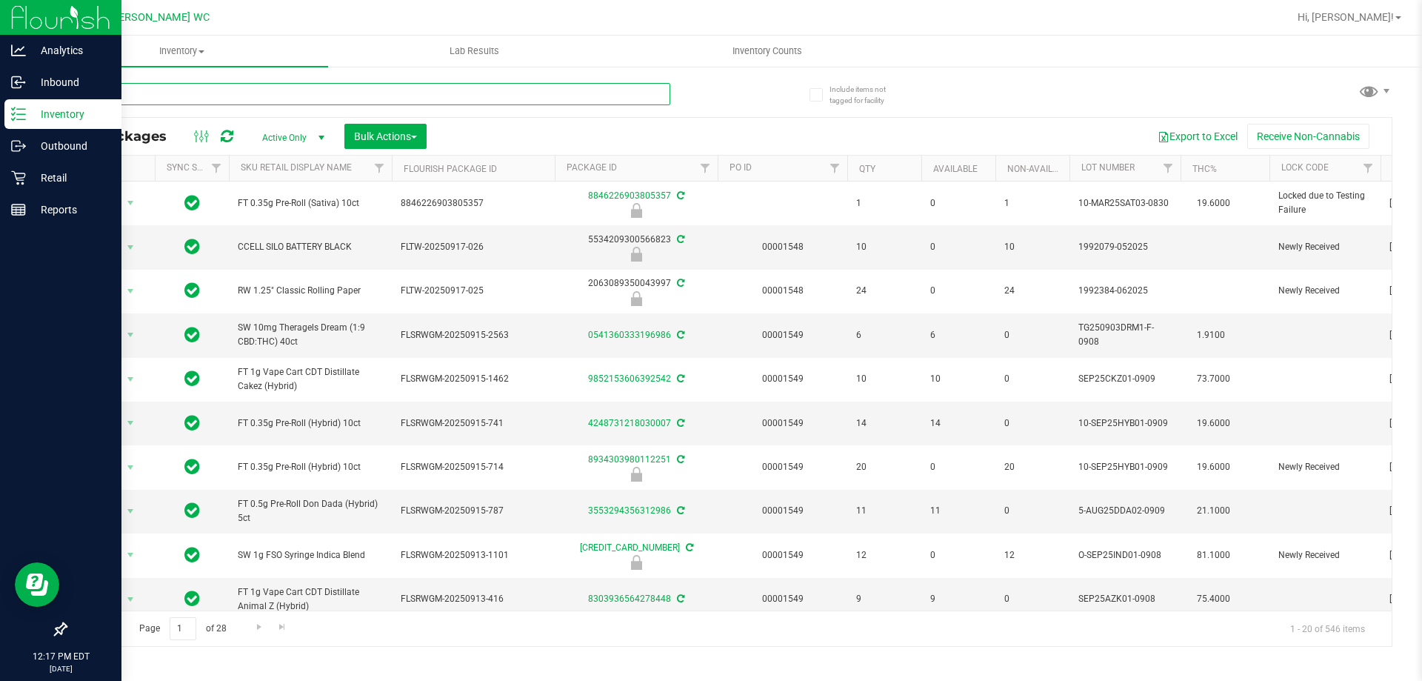
click at [158, 103] on input "text" at bounding box center [367, 94] width 605 height 22
type input "5310154935139875"
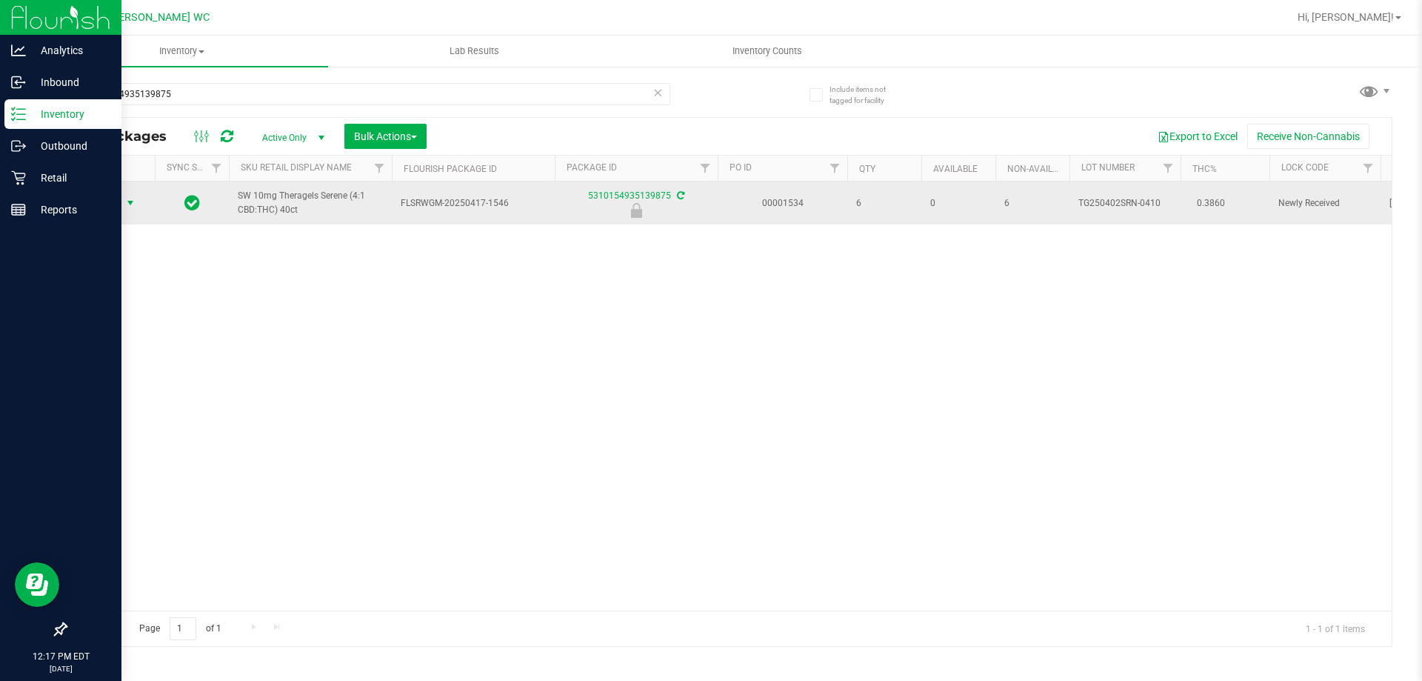
click at [135, 204] on span "select" at bounding box center [130, 203] width 12 height 12
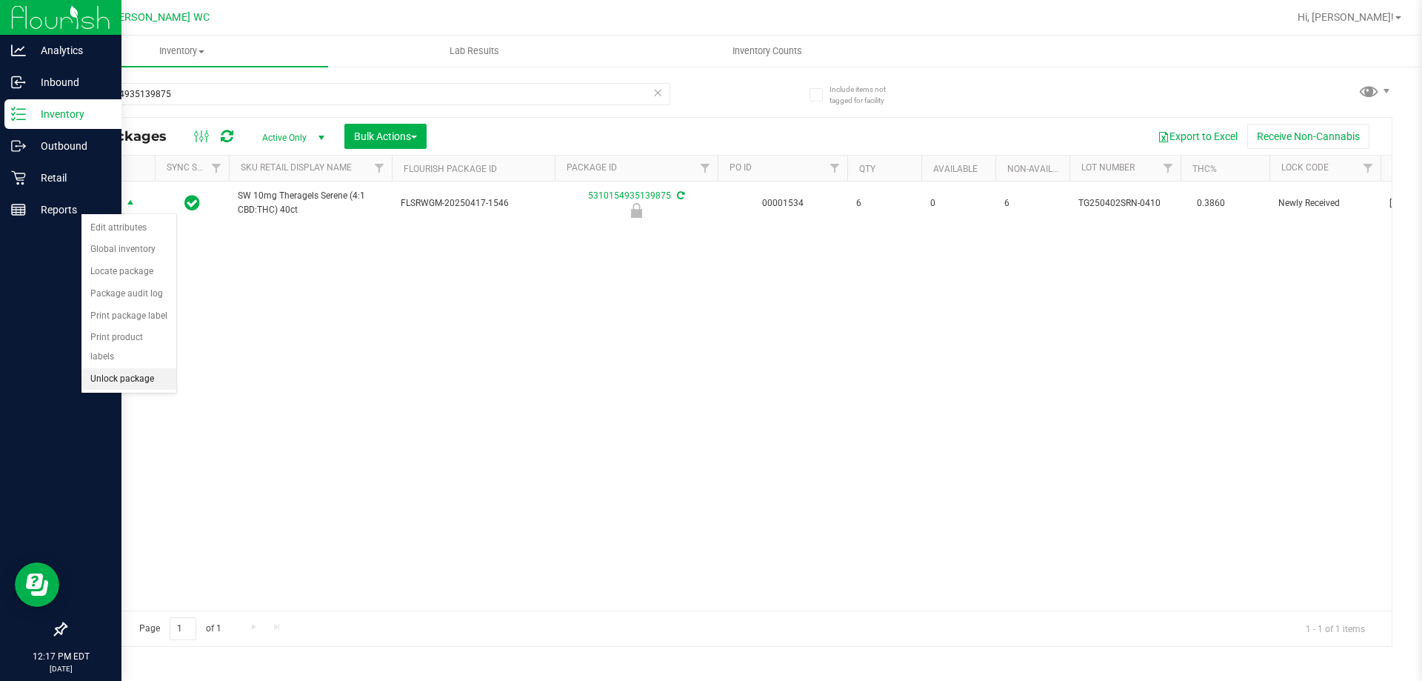
click at [138, 368] on li "Unlock package" at bounding box center [128, 379] width 95 height 22
